Goal: Information Seeking & Learning: Learn about a topic

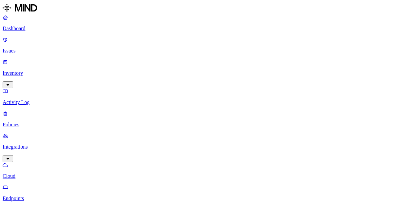
click at [37, 122] on p "Policies" at bounding box center [210, 125] width 415 height 6
click at [37, 111] on link "Policies" at bounding box center [210, 119] width 415 height 17
click at [37, 144] on p "Integrations" at bounding box center [210, 147] width 415 height 6
drag, startPoint x: 37, startPoint y: 97, endPoint x: 41, endPoint y: 97, distance: 3.9
click at [37, 173] on p "Cloud" at bounding box center [210, 176] width 415 height 6
